Goal: Information Seeking & Learning: Understand process/instructions

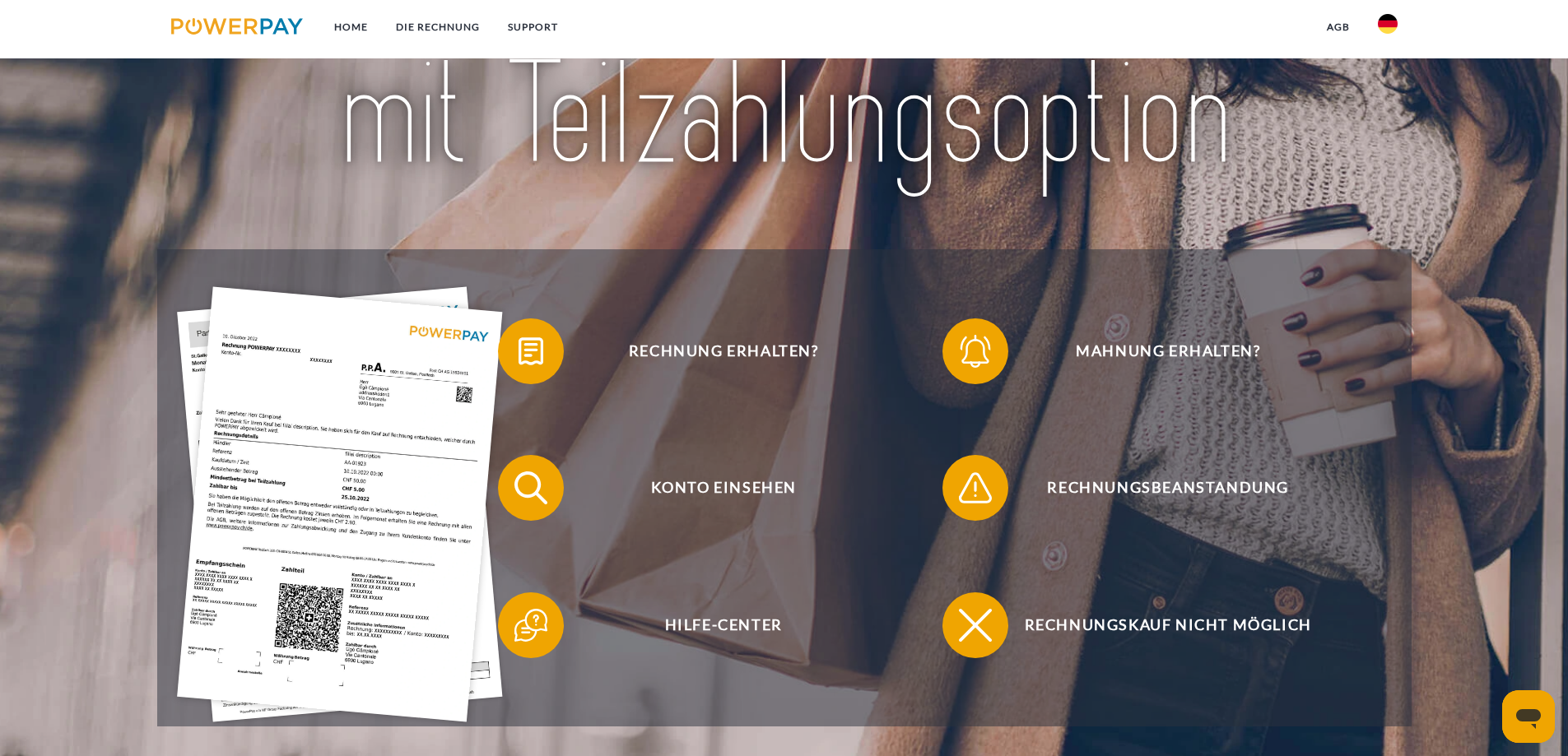
scroll to position [247, 0]
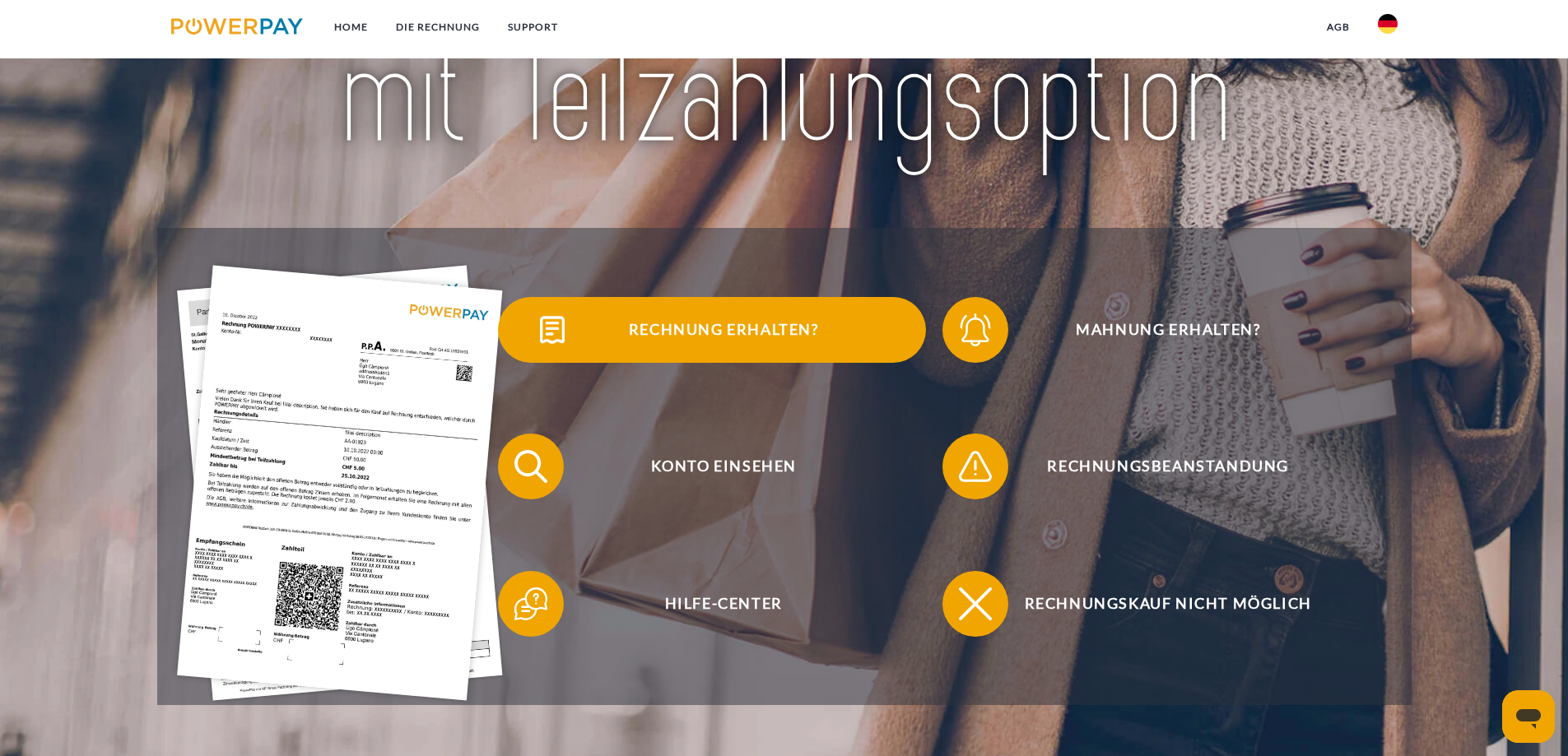
click at [740, 337] on span "Rechnung erhalten?" at bounding box center [723, 330] width 404 height 65
click at [740, 337] on div "Rechnung erhalten? Mahnung erhalten? Konto einsehen" at bounding box center [784, 467] width 1254 height 478
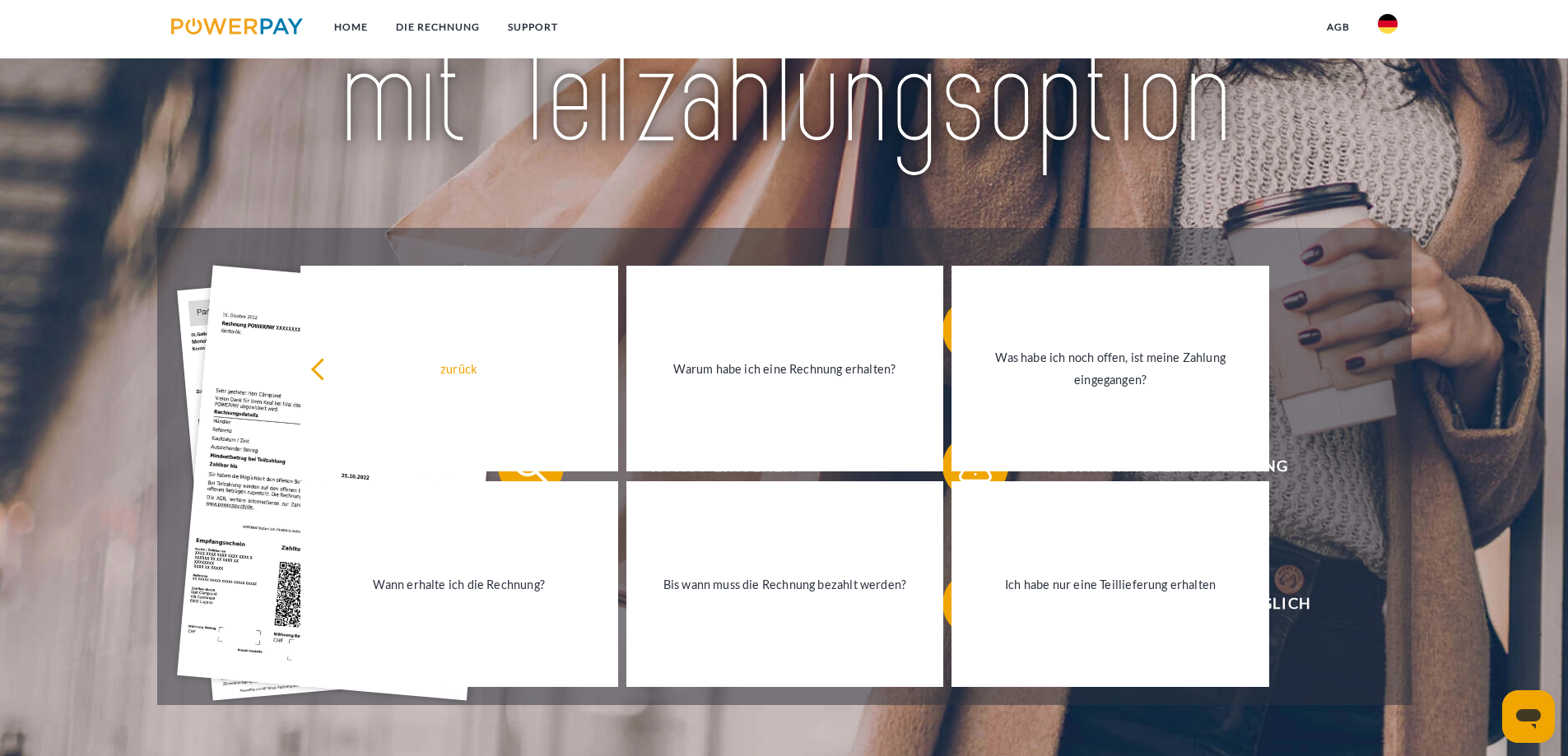
click at [1339, 533] on div "Rechnungsbeanstandung" at bounding box center [1156, 467] width 444 height 138
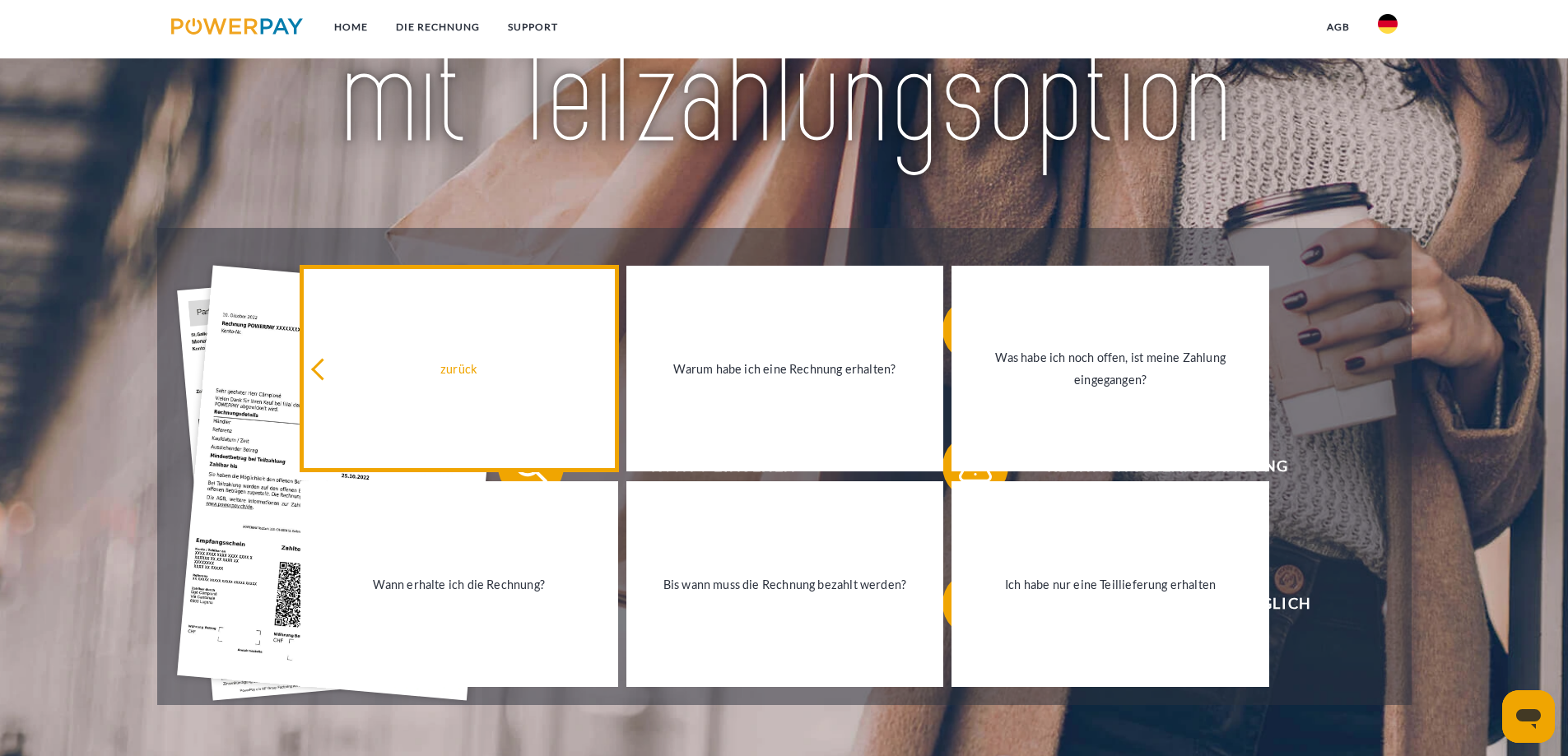
click at [326, 371] on icon at bounding box center [322, 370] width 22 height 22
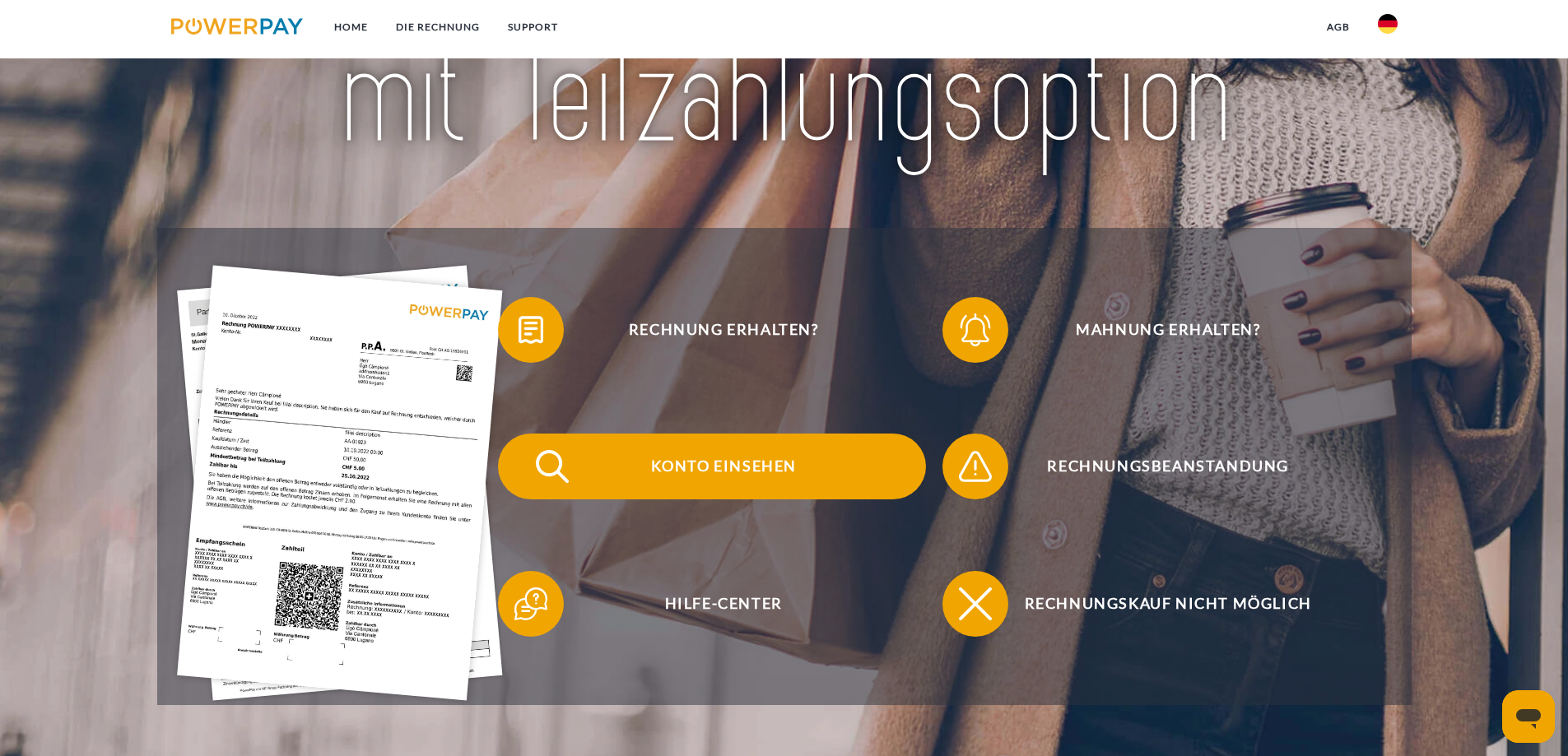
click at [717, 475] on span "Konto einsehen" at bounding box center [723, 466] width 404 height 65
